Goal: Contribute content: Contribute content

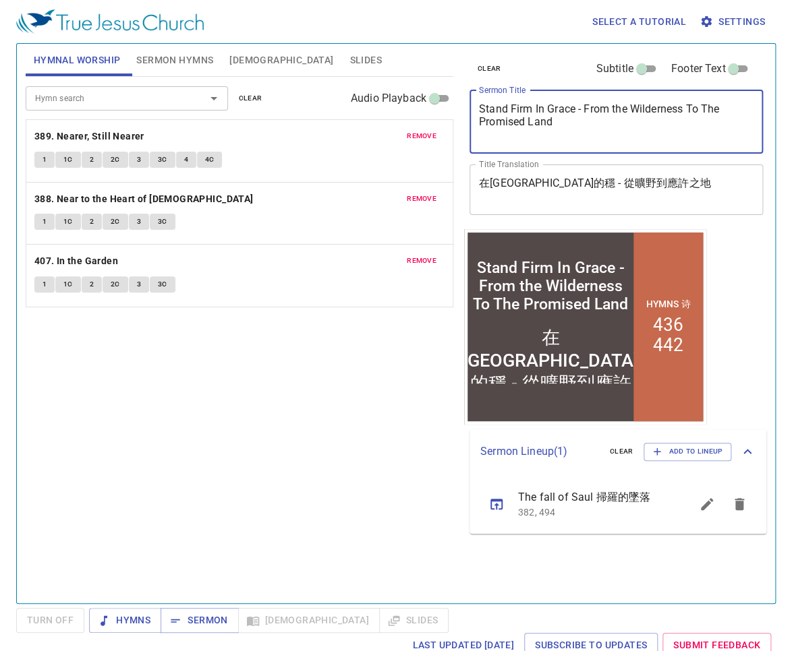
drag, startPoint x: 480, startPoint y: 109, endPoint x: 563, endPoint y: 136, distance: 87.4
click at [563, 136] on textarea "Stand Firm In Grace - From the Wilderness To The Promised Land" at bounding box center [616, 122] width 275 height 38
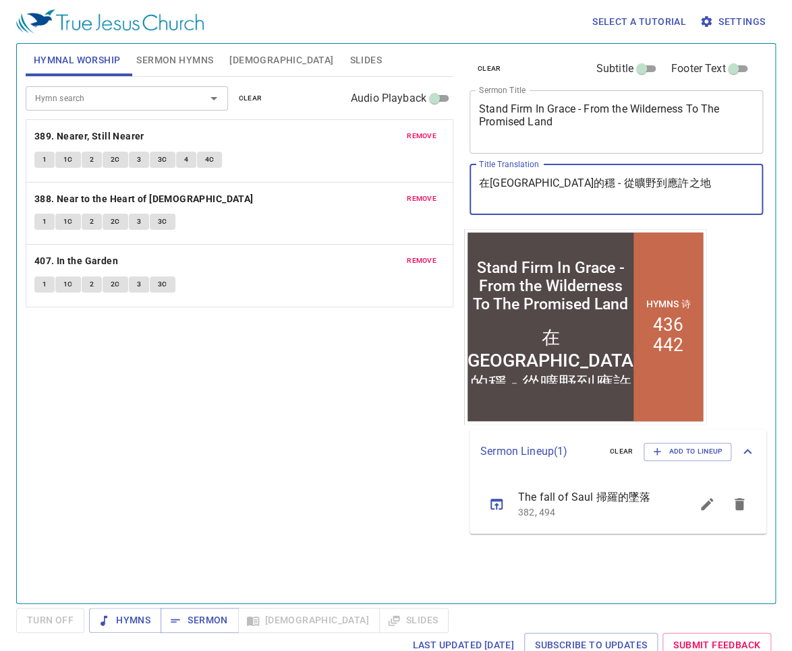
drag, startPoint x: 481, startPoint y: 186, endPoint x: 666, endPoint y: 191, distance: 185.5
click at [666, 191] on textarea "在恩典中站立的穩 - 從曠野到應許之地" at bounding box center [616, 190] width 275 height 26
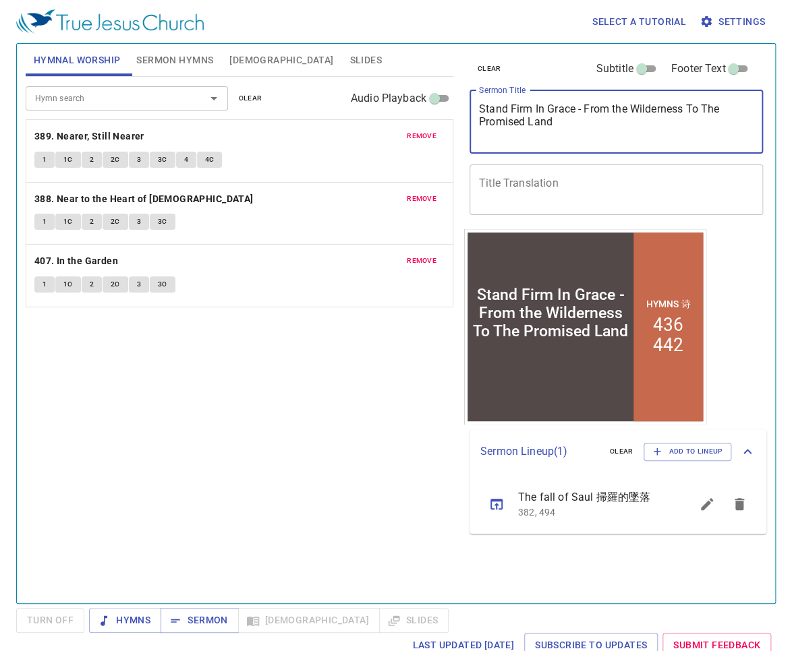
drag, startPoint x: 646, startPoint y: 125, endPoint x: 475, endPoint y: 108, distance: 172.1
click at [475, 108] on div "Stand Firm In Grace - From the Wilderness To The Promised Land x Sermon Title" at bounding box center [616, 121] width 294 height 63
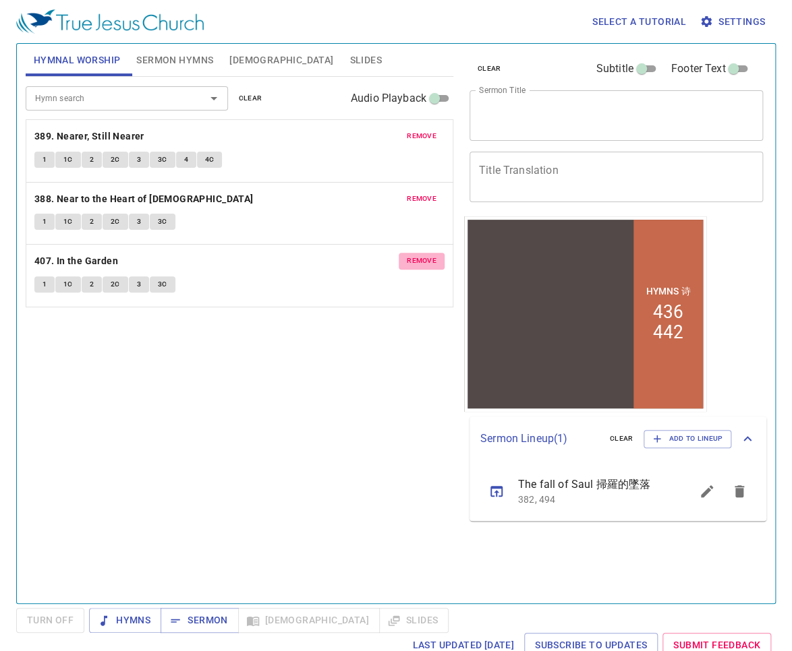
click at [421, 256] on span "remove" at bounding box center [422, 261] width 30 height 12
click at [418, 194] on span "remove" at bounding box center [422, 199] width 30 height 12
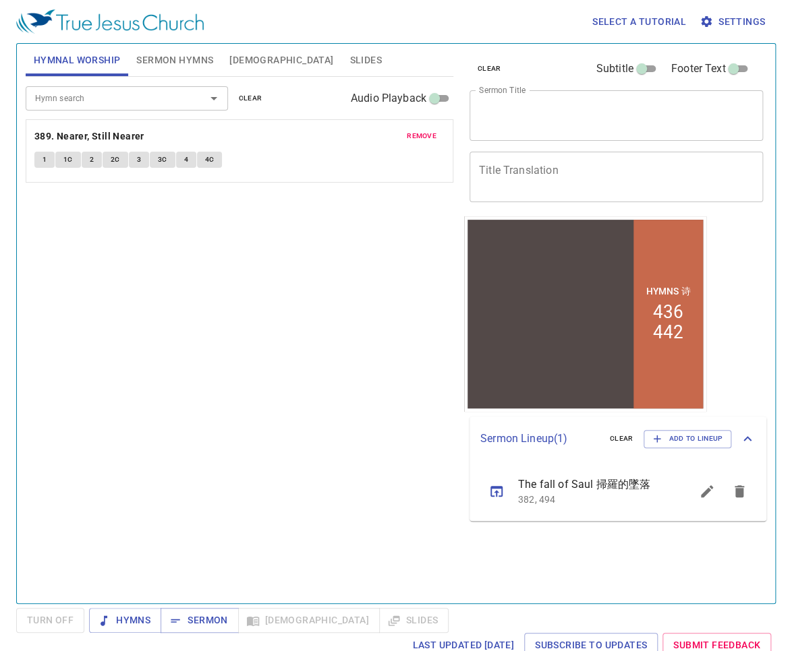
click at [424, 136] on span "remove" at bounding box center [422, 136] width 30 height 12
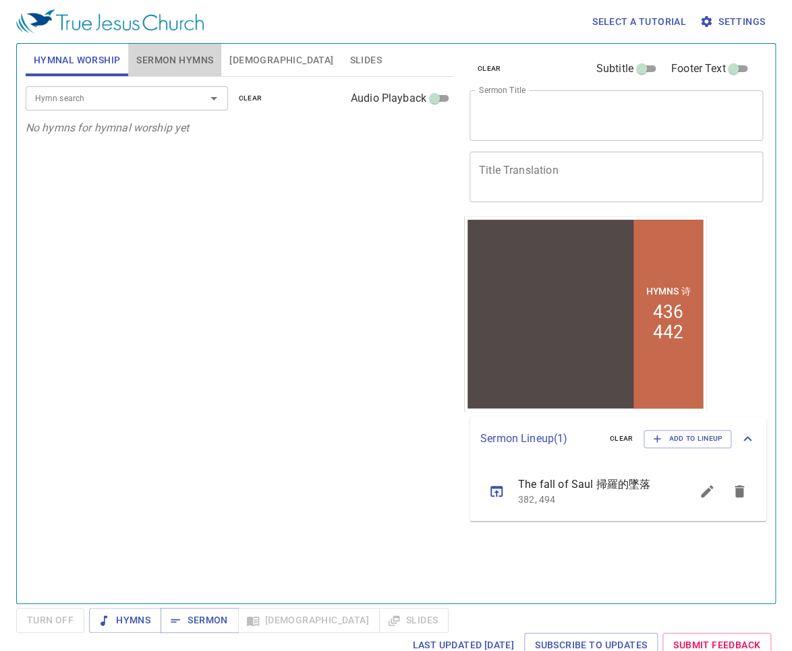
click at [178, 59] on span "Sermon Hymns" at bounding box center [174, 60] width 77 height 17
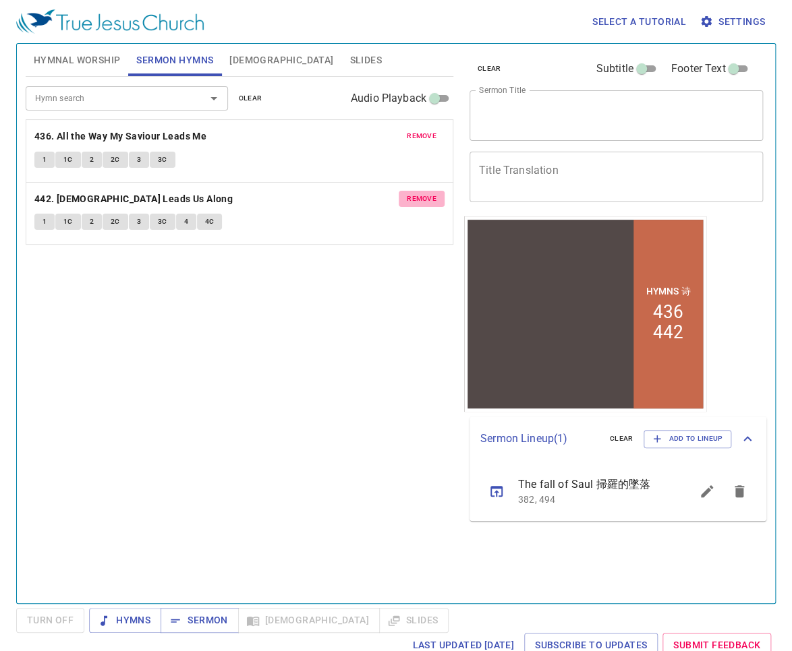
click at [428, 196] on span "remove" at bounding box center [422, 199] width 30 height 12
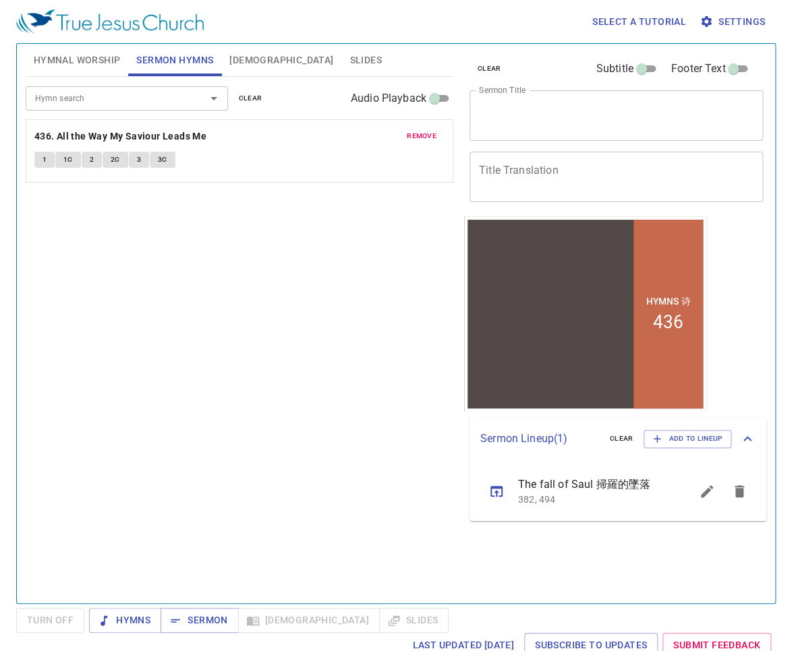
click at [426, 135] on span "remove" at bounding box center [422, 136] width 30 height 12
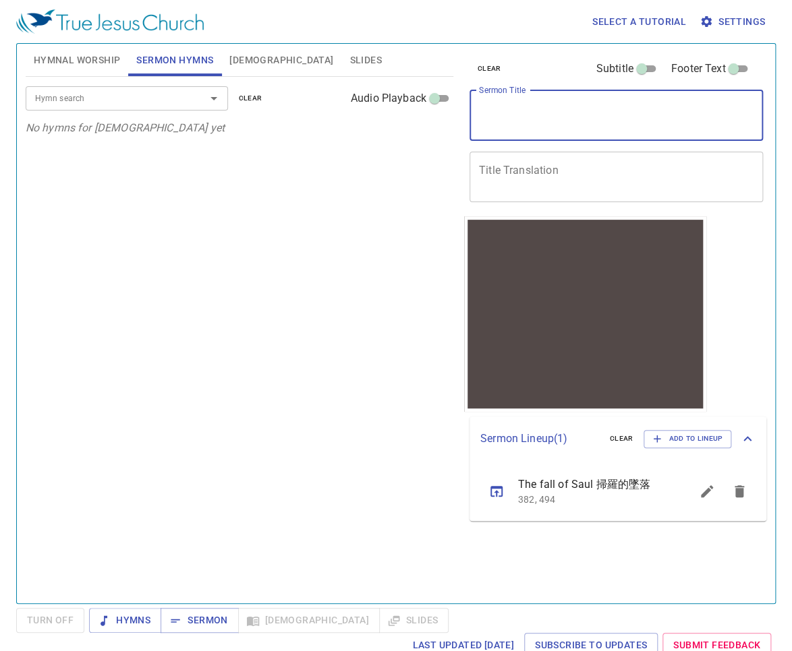
click at [530, 119] on textarea "Sermon Title" at bounding box center [616, 116] width 275 height 26
click at [200, 616] on span "Sermon" at bounding box center [199, 620] width 56 height 17
click at [525, 116] on textarea "Sermon Title" at bounding box center [616, 116] width 275 height 26
paste textarea "Do What is Right In the Sight of [DEMOGRAPHIC_DATA]"
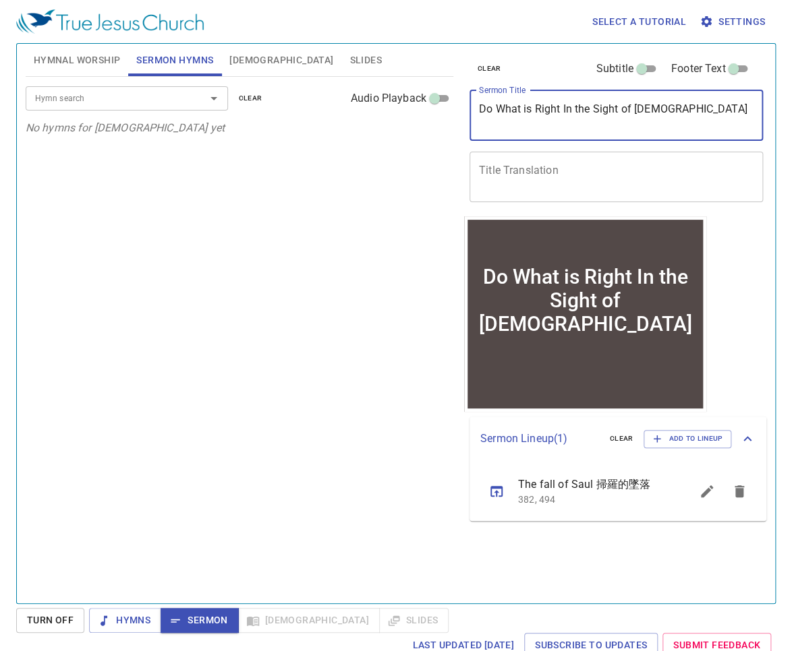
type textarea "Do What is Right In the Sight of [DEMOGRAPHIC_DATA]"
click at [585, 175] on textarea "Title Translation" at bounding box center [616, 177] width 275 height 26
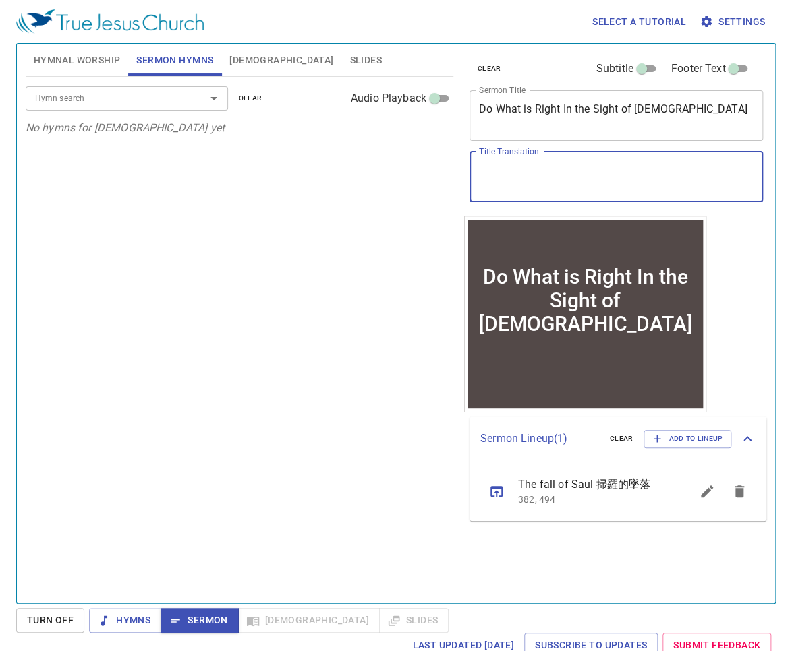
paste textarea "要行神眼中看為正的事"
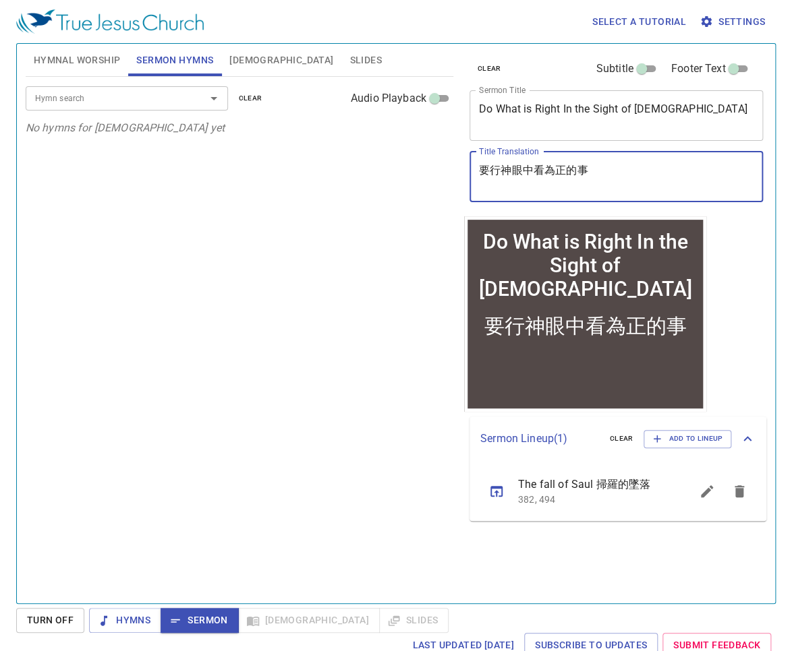
type textarea "要行神眼中看為正的事"
click at [123, 102] on input "Hymn search" at bounding box center [107, 98] width 154 height 16
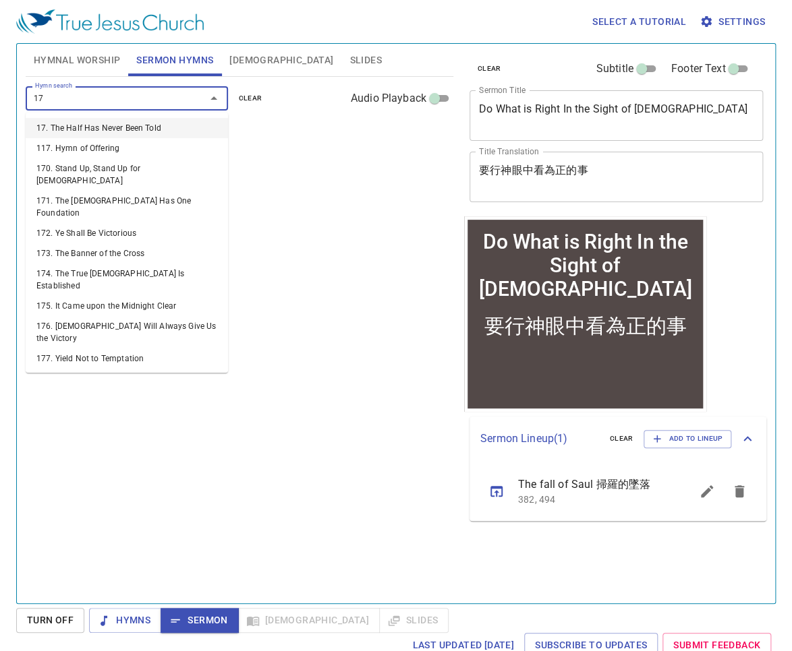
type input "174"
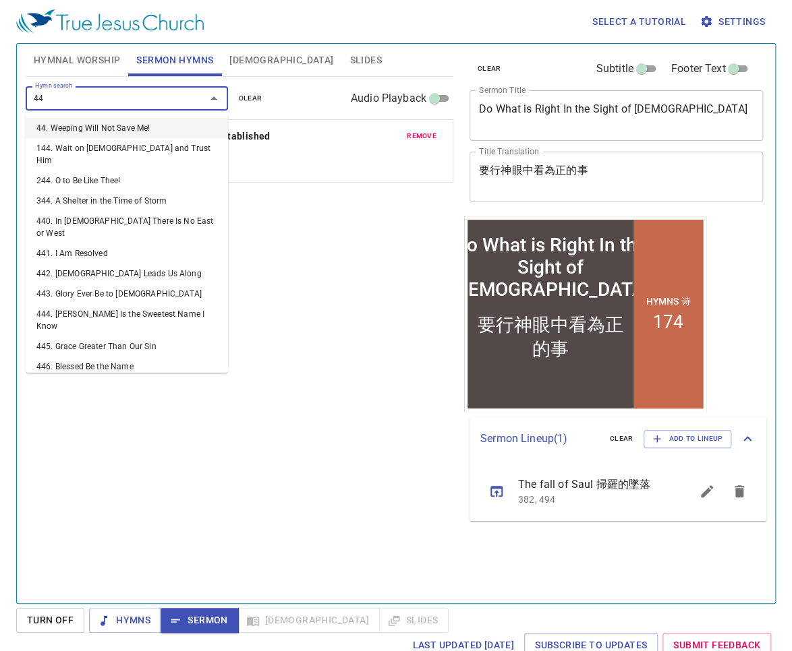
type input "441"
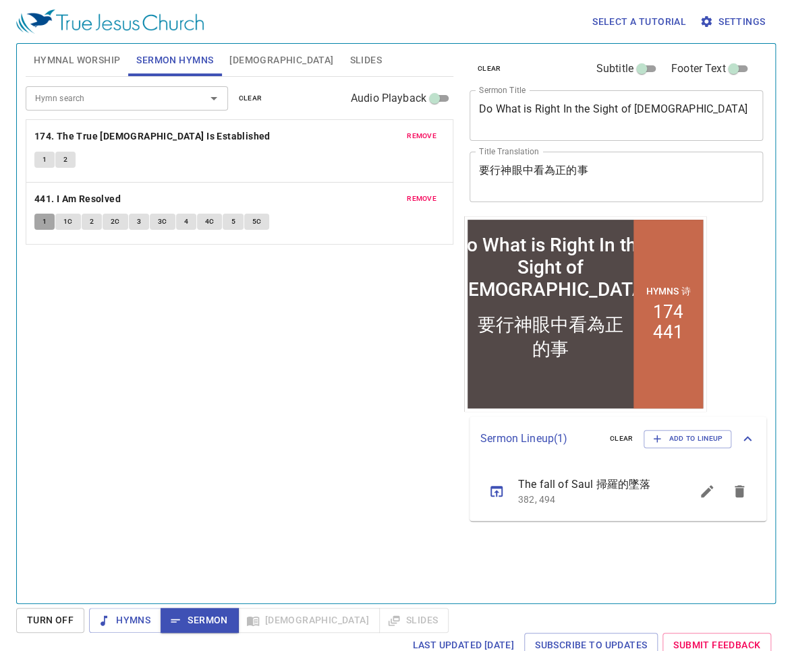
click at [47, 224] on button "1" at bounding box center [44, 222] width 20 height 16
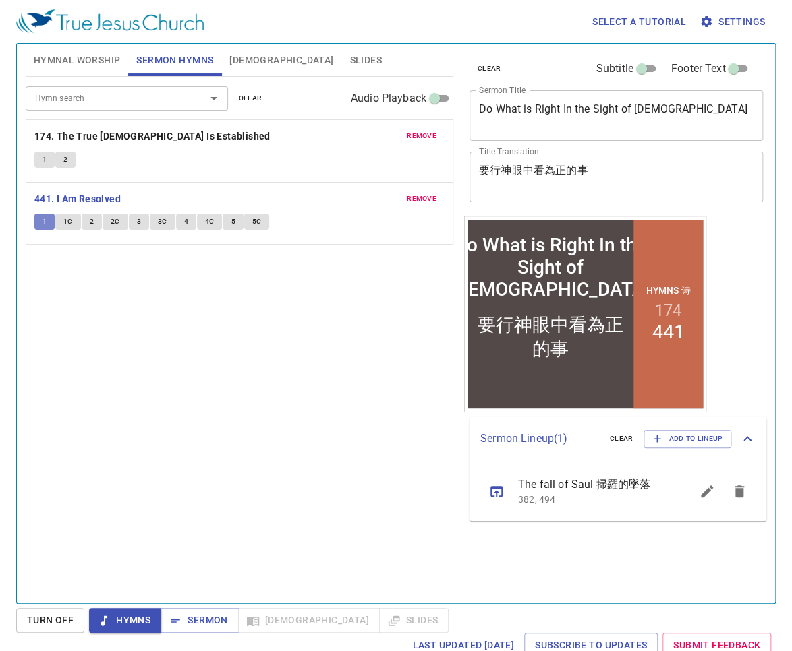
click at [47, 224] on button "1" at bounding box center [44, 222] width 20 height 16
click at [64, 224] on span "1C" at bounding box center [67, 222] width 9 height 12
click at [85, 227] on button "2" at bounding box center [92, 222] width 20 height 16
click at [40, 160] on button "1" at bounding box center [44, 160] width 20 height 16
click at [67, 160] on span "2" at bounding box center [65, 160] width 4 height 12
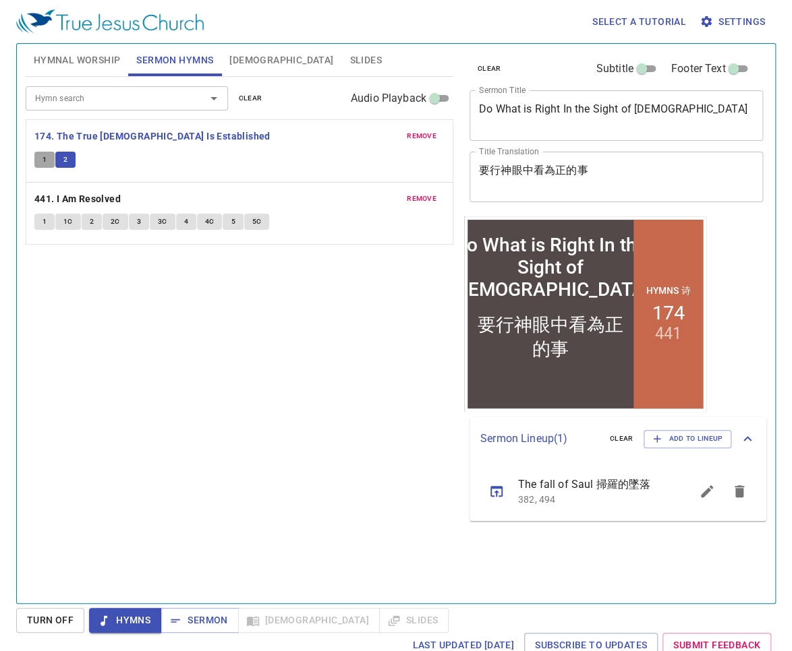
click at [46, 159] on span "1" at bounding box center [44, 160] width 4 height 12
click at [197, 618] on span "Sermon" at bounding box center [199, 620] width 56 height 17
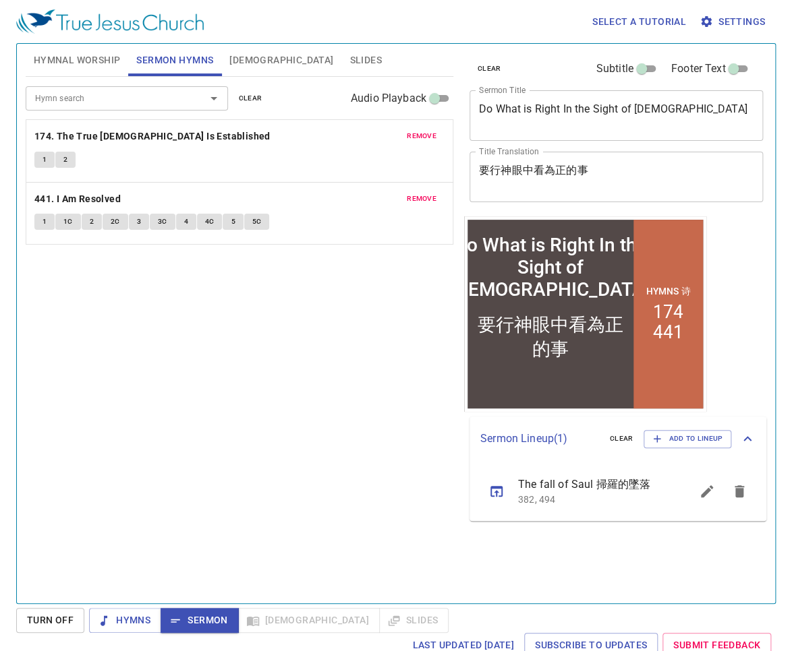
click at [80, 54] on span "Hymnal Worship" at bounding box center [77, 60] width 87 height 17
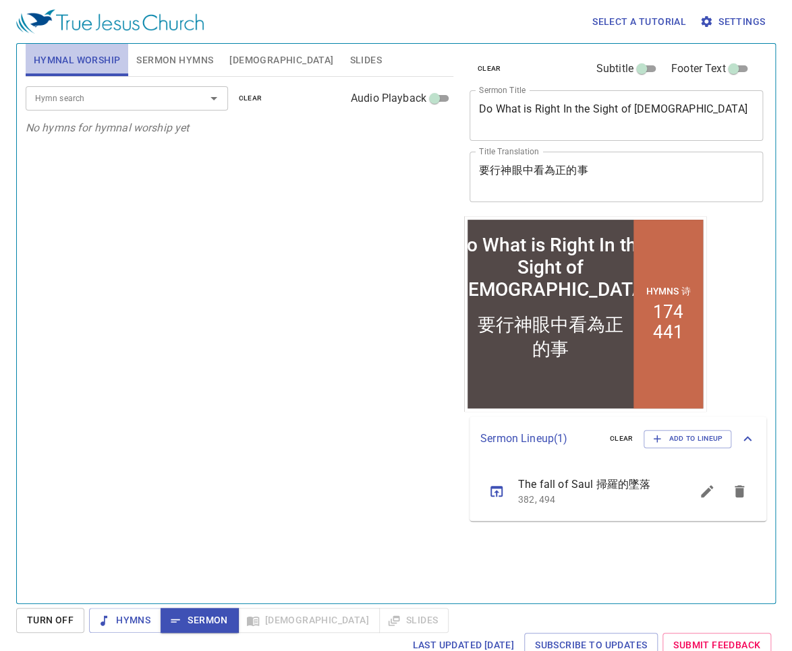
click at [70, 65] on span "Hymnal Worship" at bounding box center [77, 60] width 87 height 17
click at [106, 113] on div "Hymn search Hymn search clear Audio Playback" at bounding box center [240, 98] width 428 height 43
click at [113, 97] on input "Hymn search" at bounding box center [107, 98] width 154 height 16
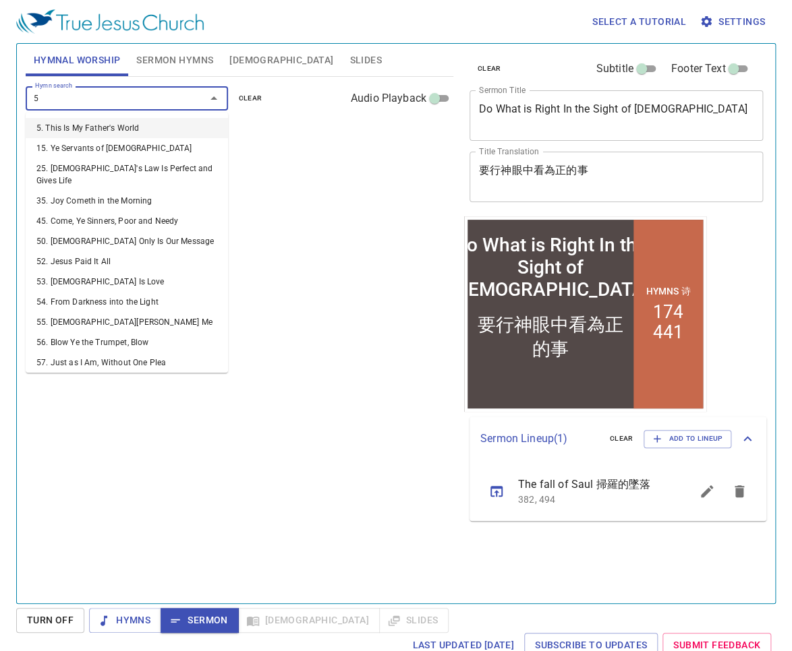
type input "59"
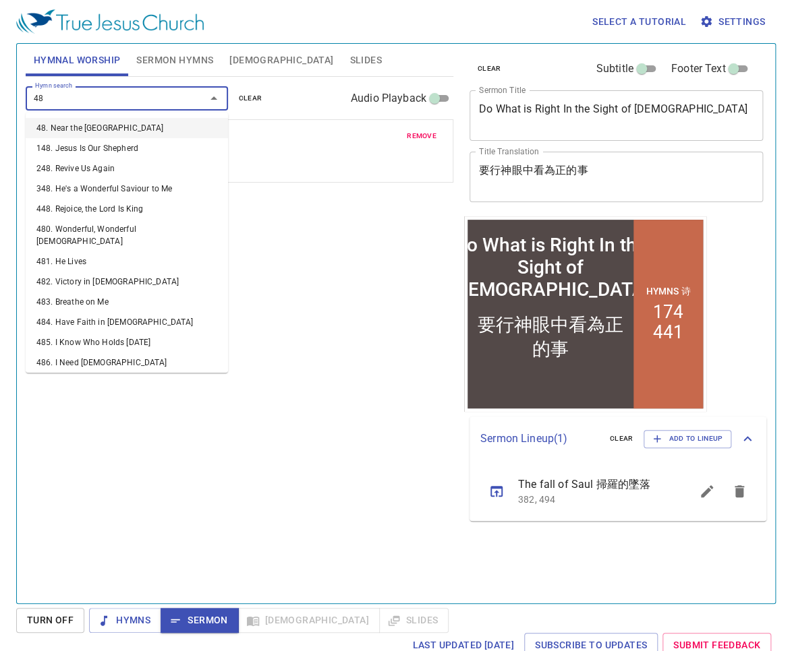
type input "485"
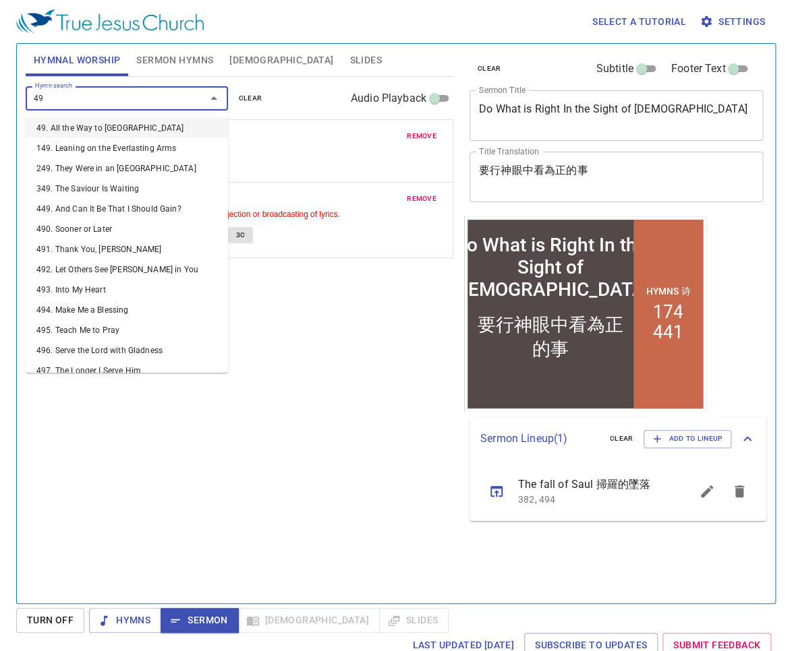
type input "491"
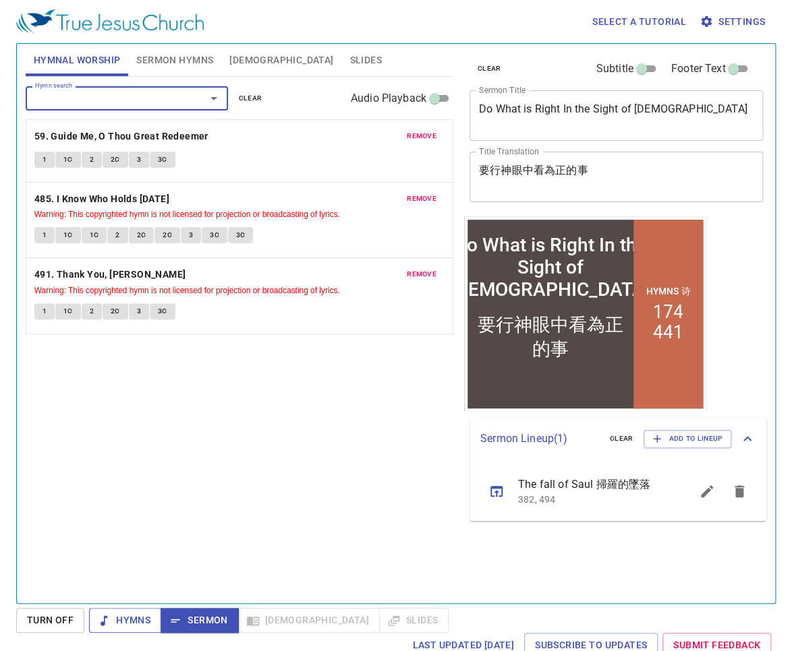
click at [124, 629] on button "Hymns" at bounding box center [125, 620] width 72 height 25
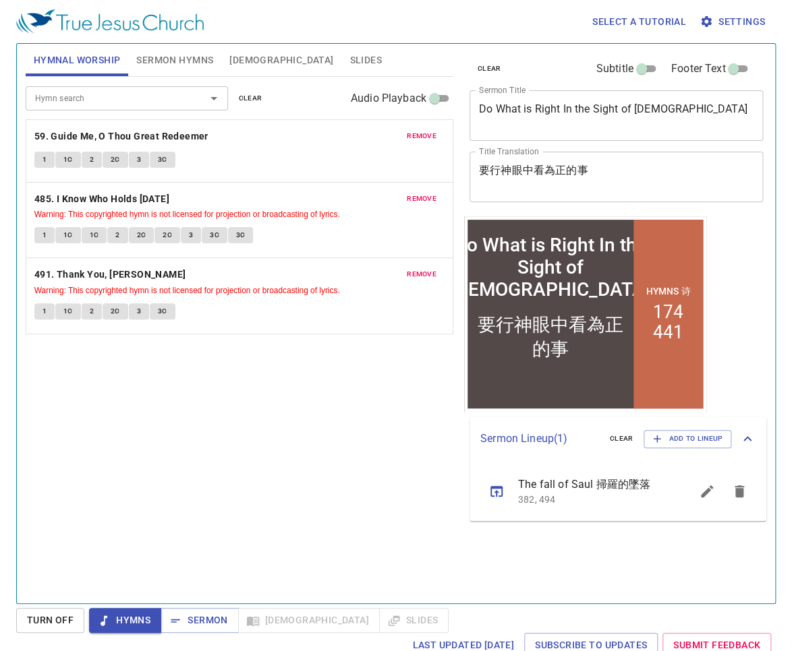
click at [281, 461] on div "Hymn search Hymn search clear Audio Playback remove 59. Guide Me, O Thou Great …" at bounding box center [240, 334] width 428 height 515
click at [291, 458] on div "Hymn search Hymn search clear Audio Playback remove 59. Guide Me, O Thou Great …" at bounding box center [240, 334] width 428 height 515
click at [268, 474] on div "Hymn search Hymn search clear Audio Playback remove 59. Guide Me, O Thou Great …" at bounding box center [240, 334] width 428 height 515
click at [324, 464] on div "Hymn search Hymn search clear Audio Playback remove 59. Guide Me, O Thou Great …" at bounding box center [240, 334] width 428 height 515
click at [122, 136] on b "59. Guide Me, O Thou Great Redeemer" at bounding box center [121, 136] width 174 height 17
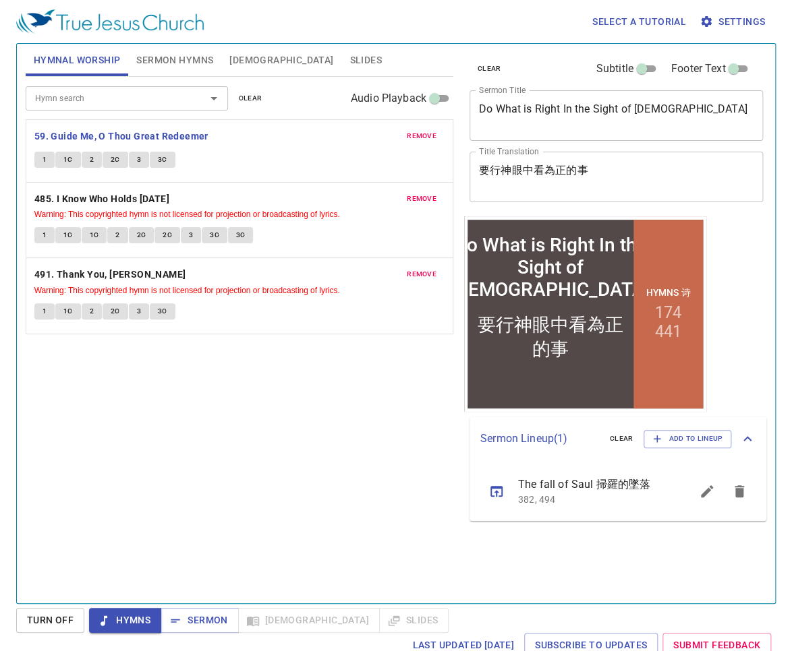
click at [42, 161] on span "1" at bounding box center [44, 160] width 4 height 12
click at [67, 160] on span "1C" at bounding box center [67, 160] width 9 height 12
click at [90, 159] on span "2" at bounding box center [92, 160] width 4 height 12
click at [113, 160] on span "2C" at bounding box center [115, 160] width 9 height 12
click at [99, 192] on b "485. I Know Who Holds [DATE]" at bounding box center [101, 199] width 135 height 17
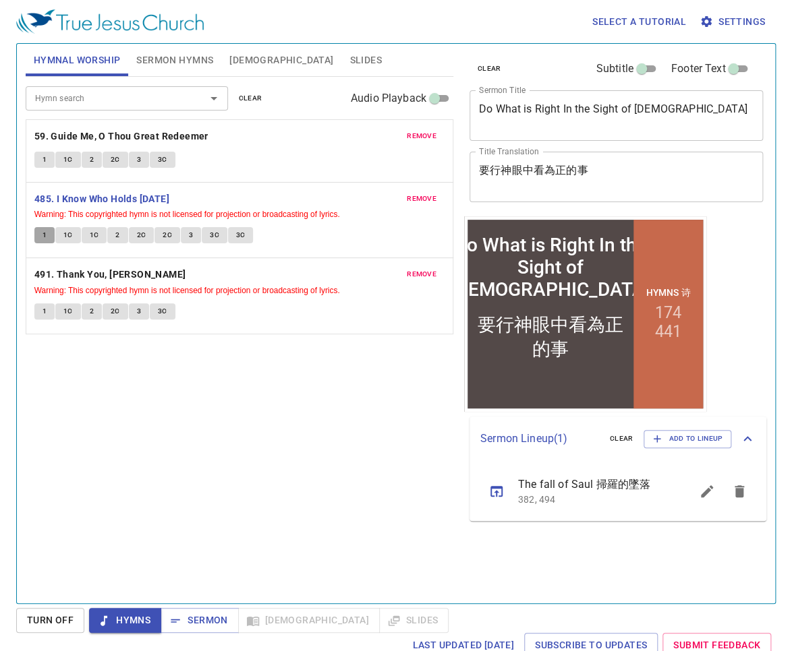
click at [43, 237] on span "1" at bounding box center [44, 235] width 4 height 12
click at [225, 407] on div "Hymn search Hymn search clear Audio Playback remove 59. Guide Me, O Thou Great …" at bounding box center [240, 334] width 428 height 515
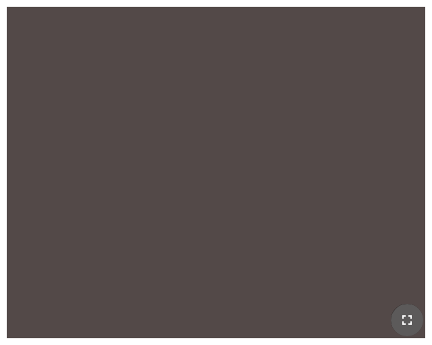
click at [413, 316] on icon "button" at bounding box center [407, 320] width 16 height 16
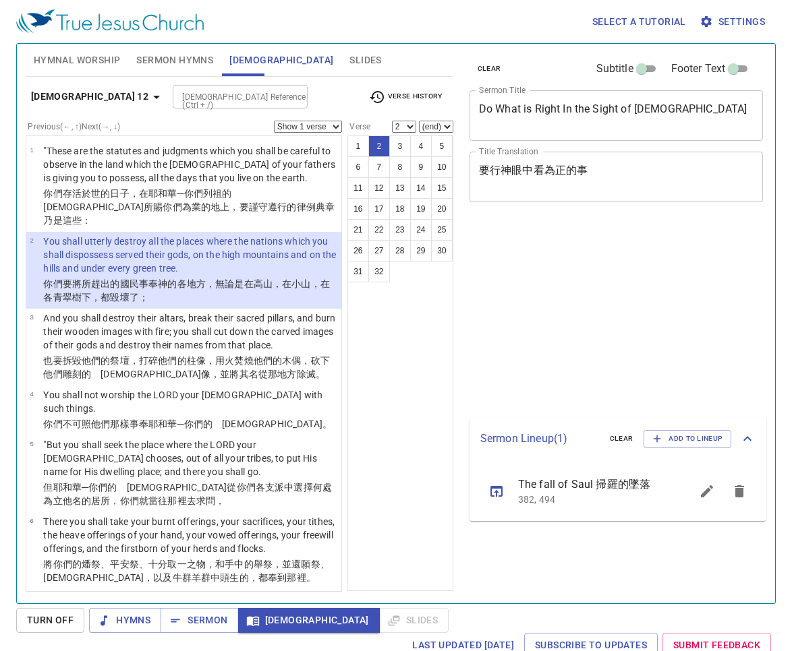
select select "2"
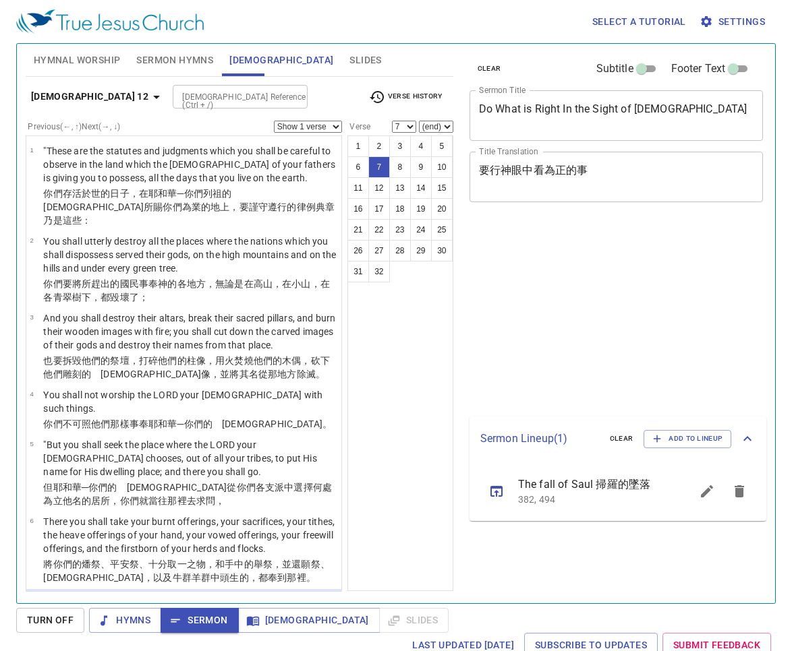
select select "7"
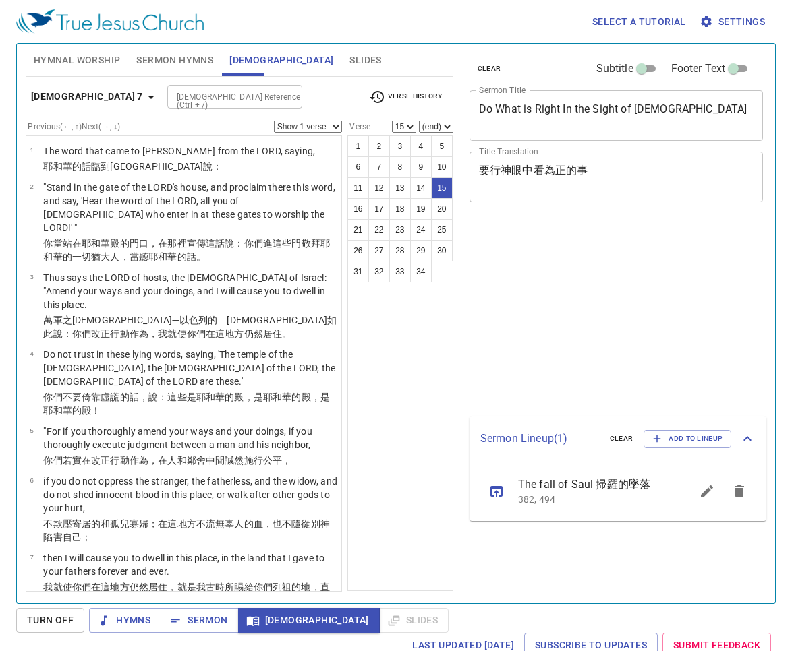
select select "15"
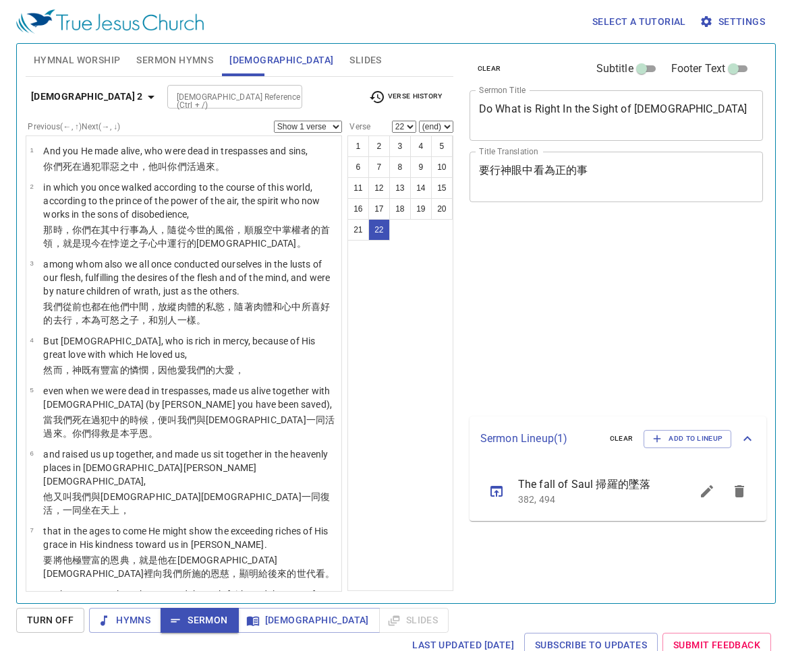
select select "22"
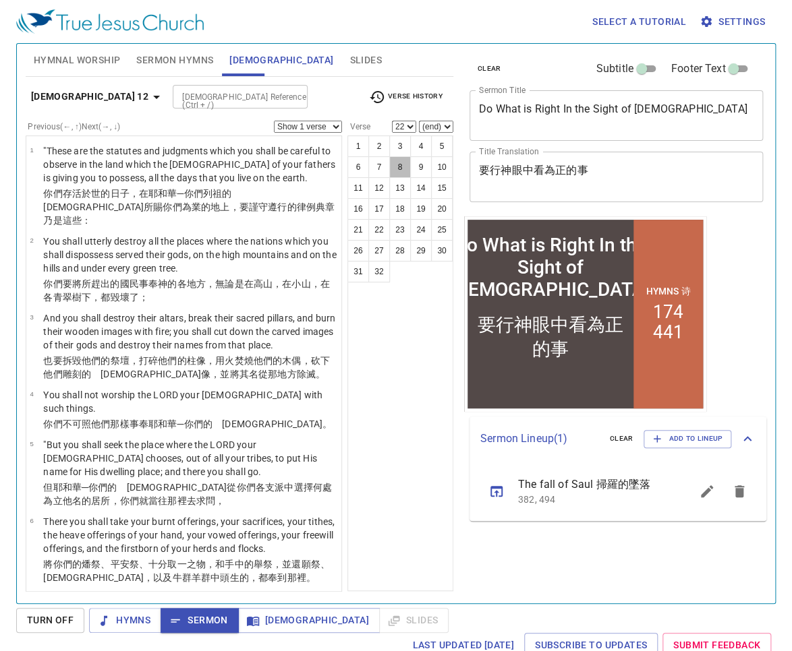
click at [403, 163] on button "8" at bounding box center [400, 167] width 22 height 22
click at [398, 165] on button "8" at bounding box center [400, 167] width 22 height 22
click at [399, 289] on div "1 2 3 4 5 6 7 8 9 10 11 12 13 14 15 16 17 18 19 20 21 22 23 24 25 26 27 28 29 3…" at bounding box center [400, 364] width 106 height 456
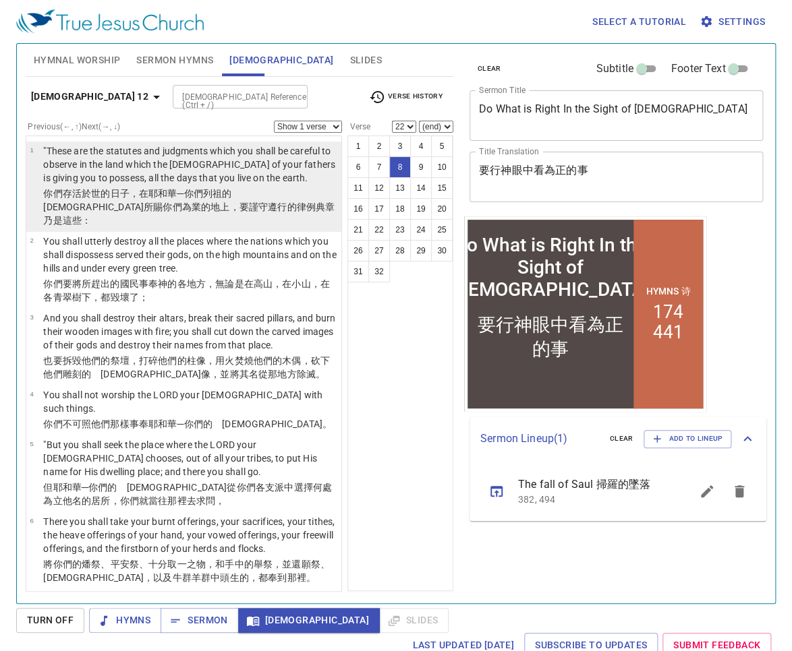
select select "8"
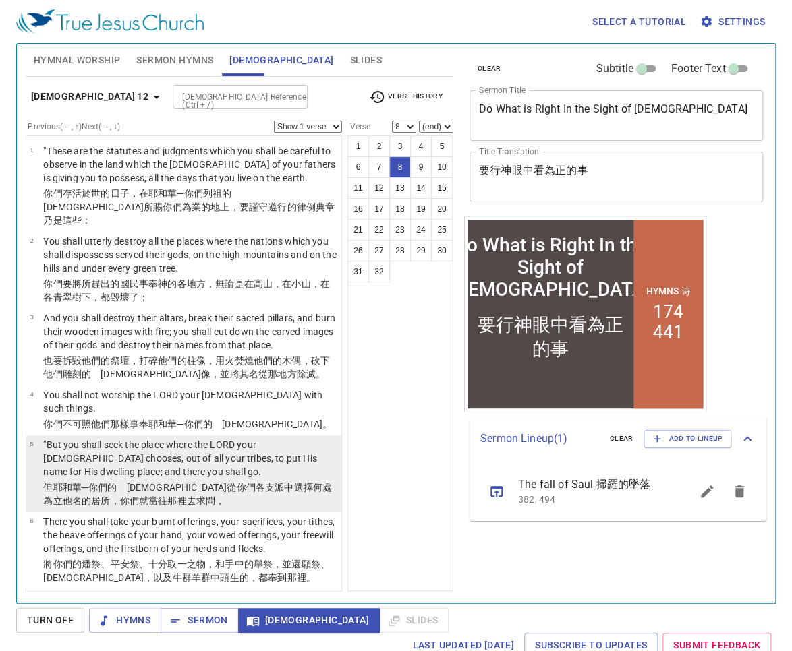
scroll to position [308, 0]
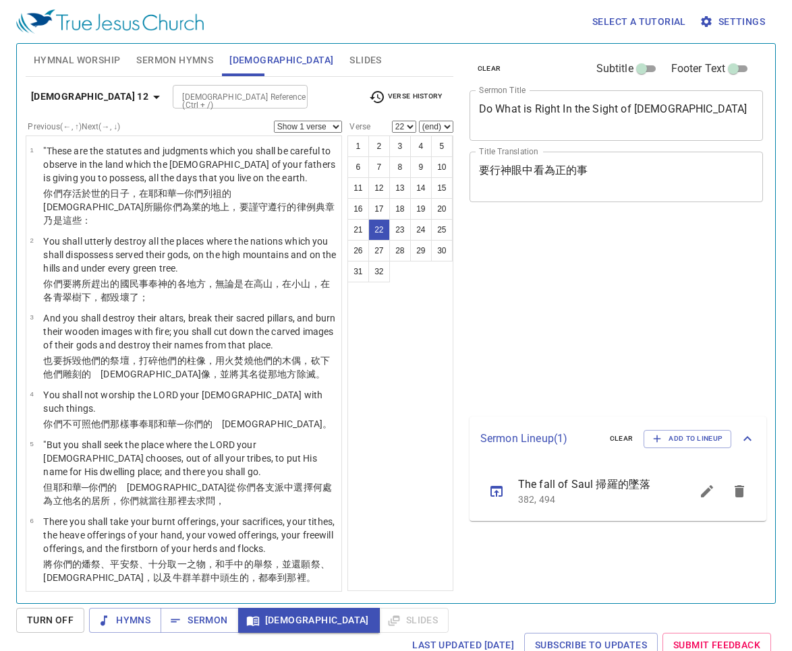
select select "22"
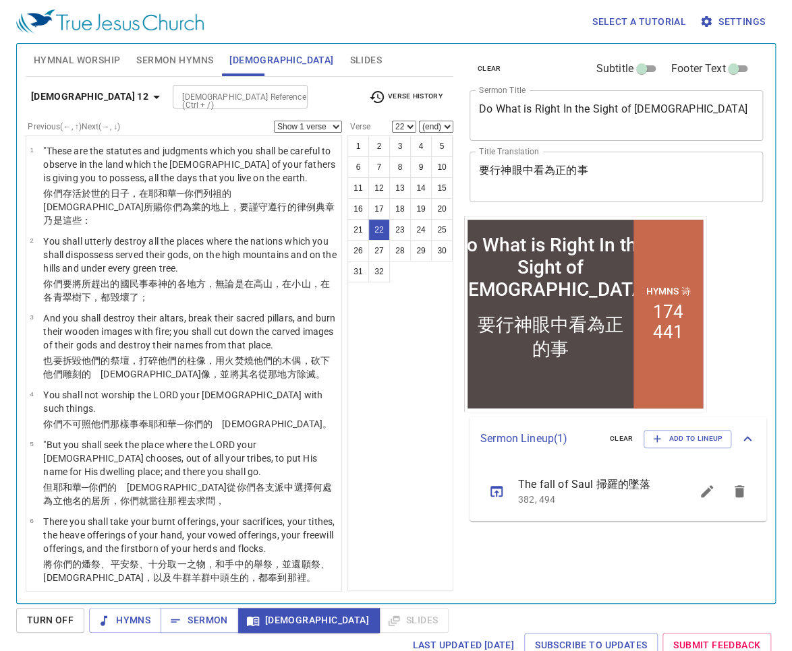
scroll to position [1389, 0]
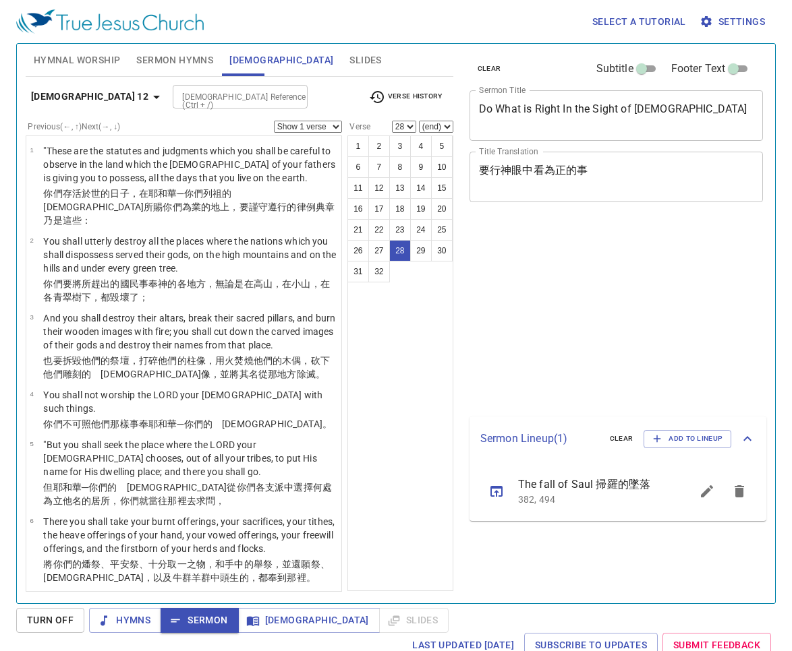
select select "28"
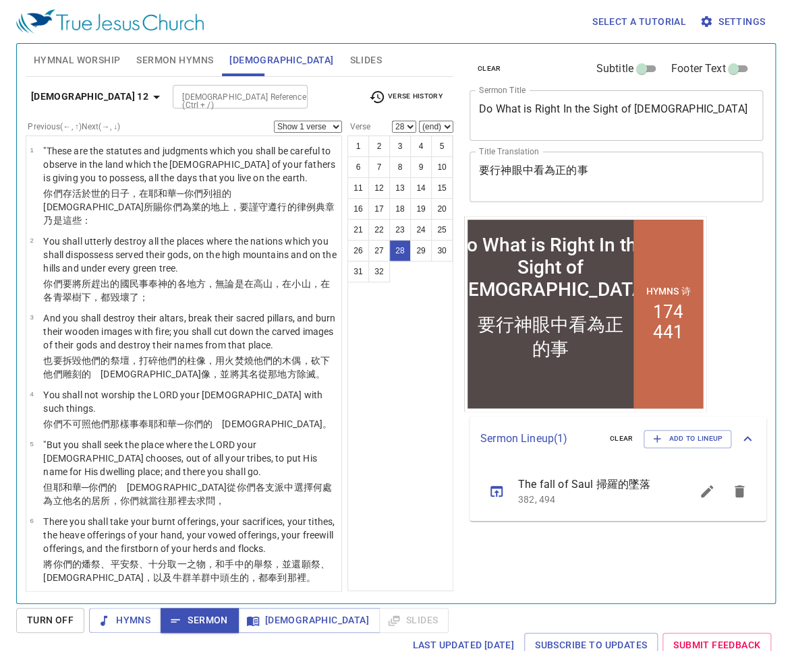
scroll to position [1745, 0]
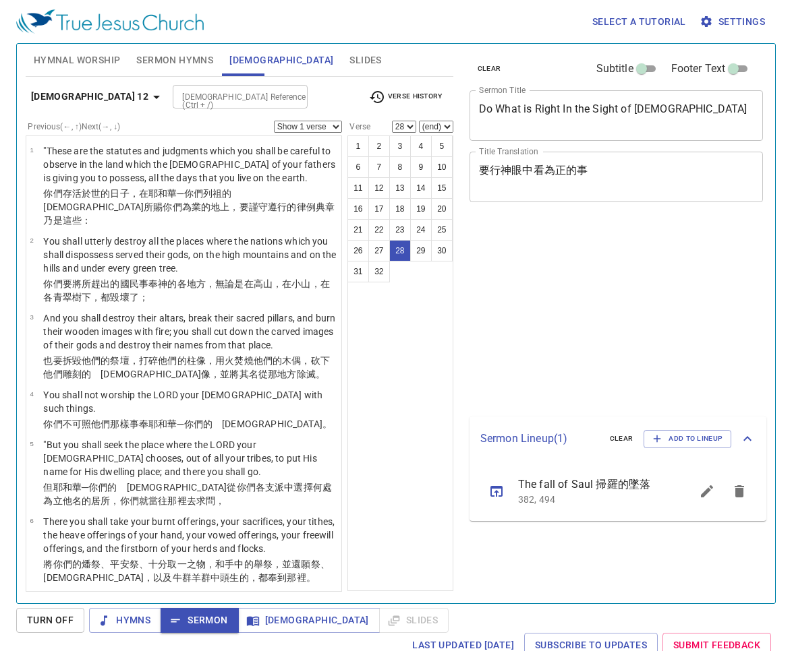
select select "28"
